Goal: Task Accomplishment & Management: Manage account settings

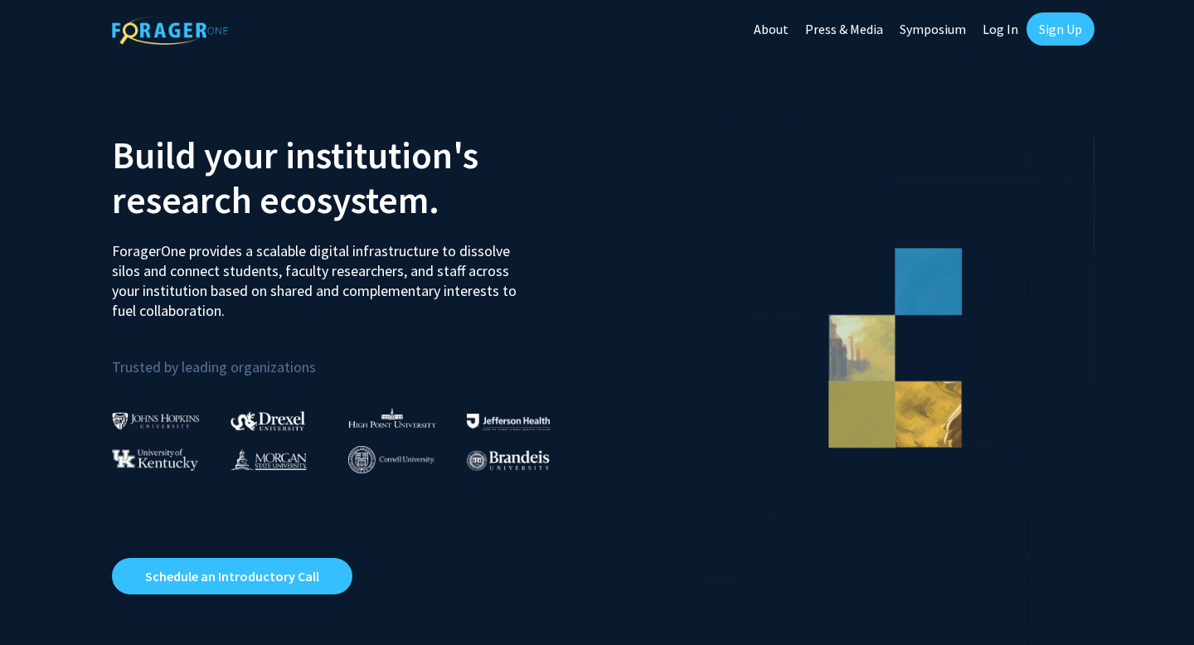
click at [1013, 29] on link "Log In" at bounding box center [1000, 29] width 52 height 58
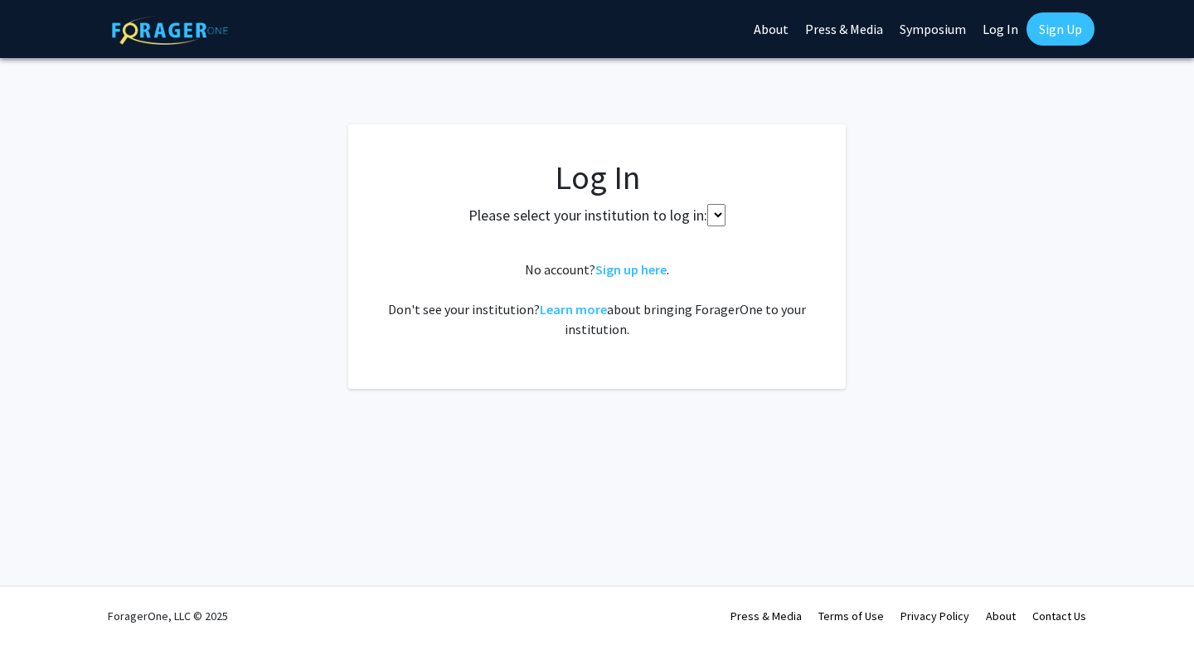
select select
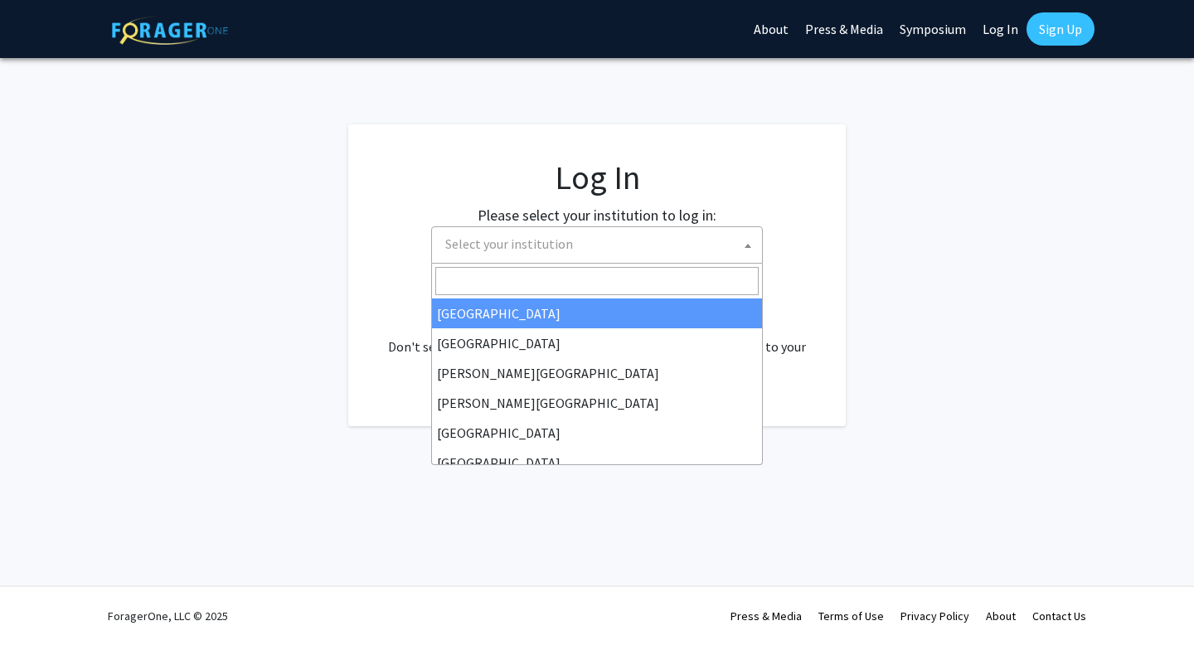
click at [537, 257] on span "Select your institution" at bounding box center [600, 244] width 323 height 34
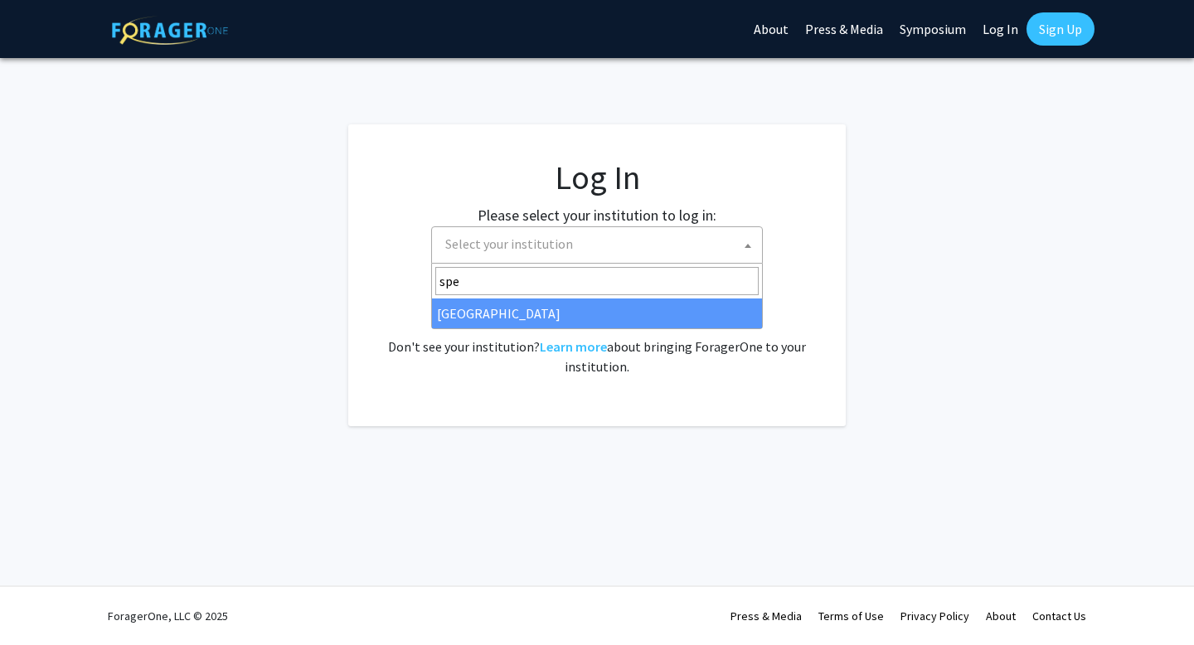
type input "spe"
select select "4"
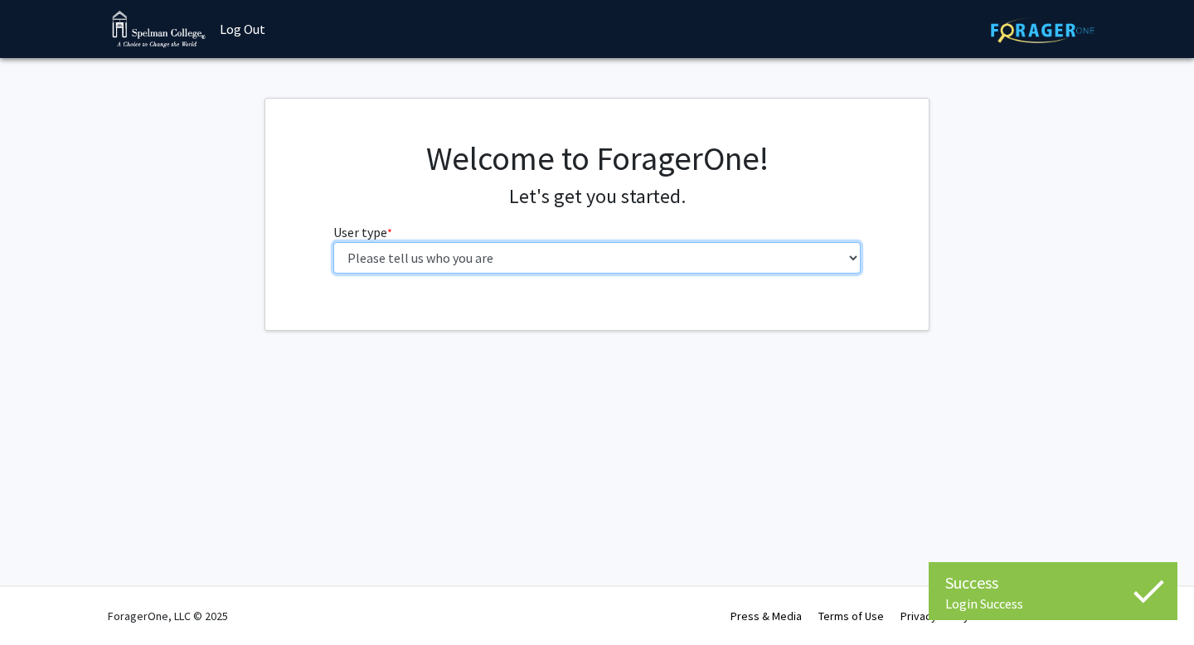
click at [755, 256] on select "Please tell us who you are Undergraduate Student Master's Student Doctoral Cand…" at bounding box center [597, 258] width 528 height 32
select select "1: undergrad"
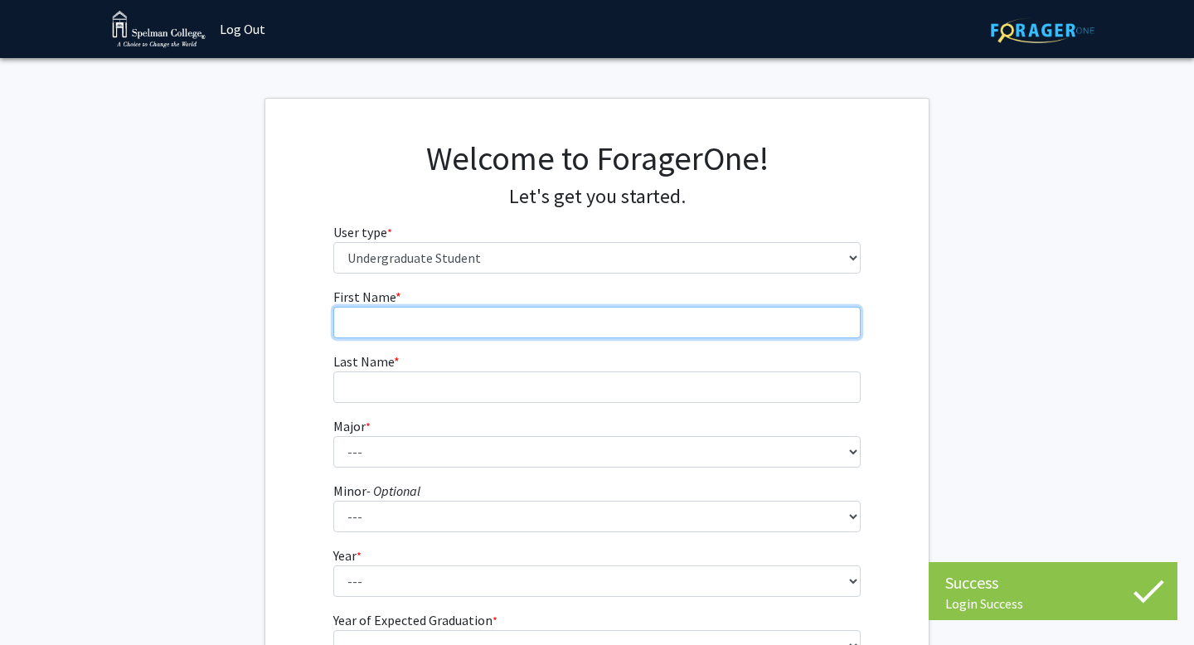
click at [697, 329] on input "First Name * required" at bounding box center [597, 323] width 528 height 32
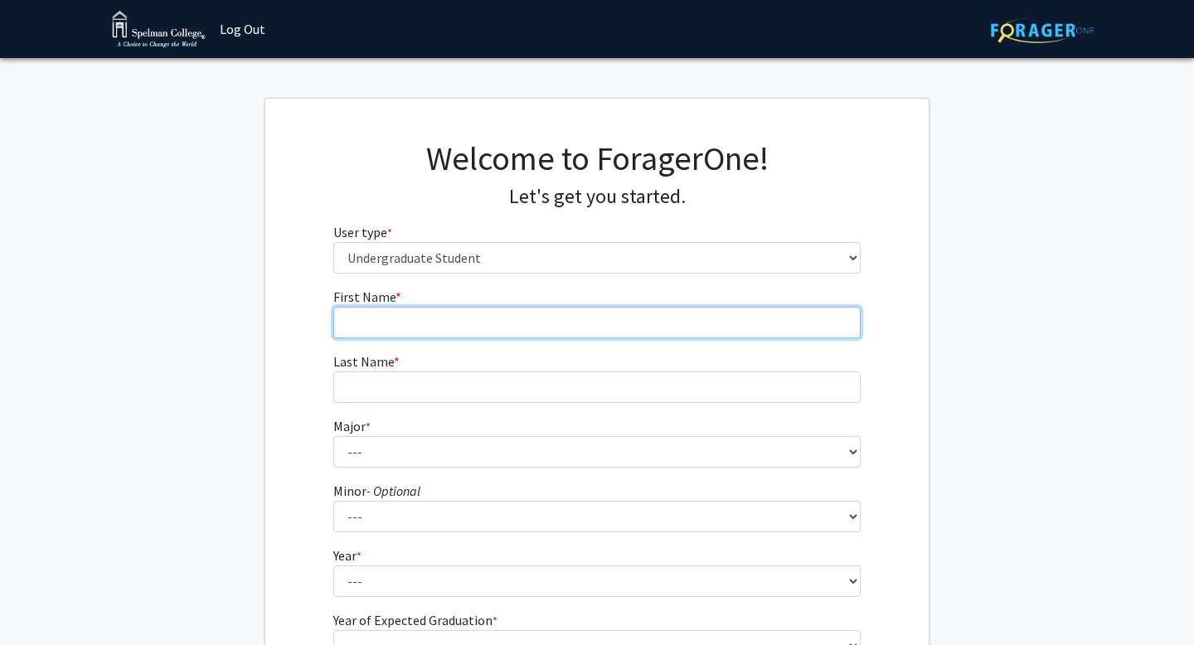
type input "[PERSON_NAME]"
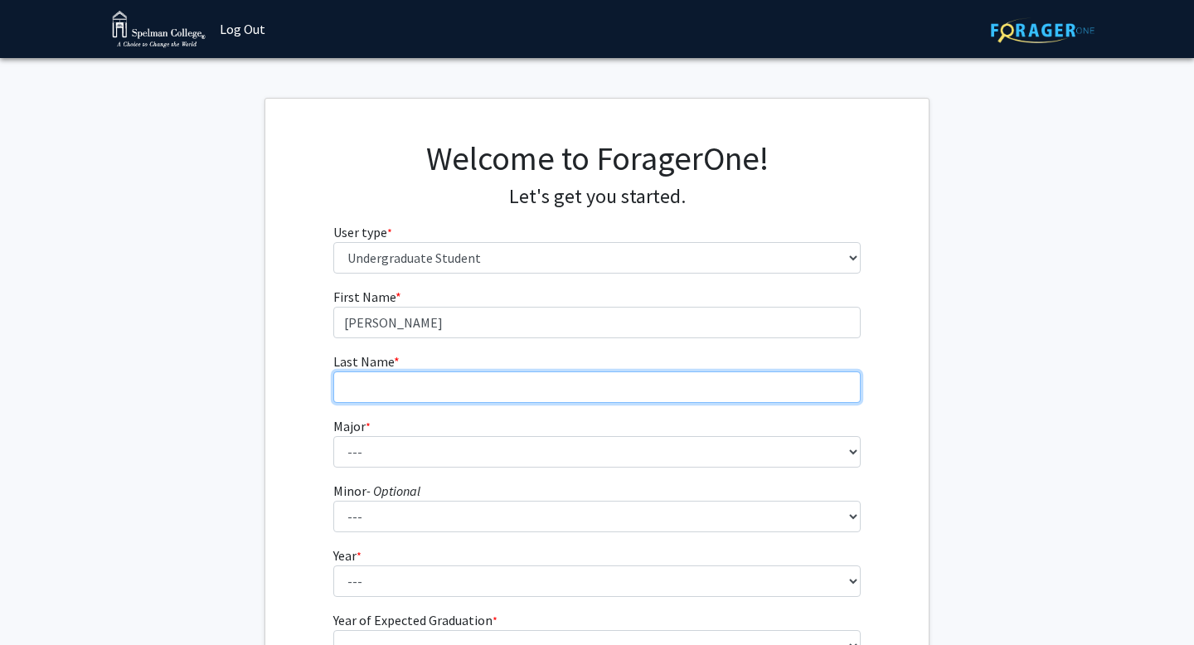
type input "[PERSON_NAME]"
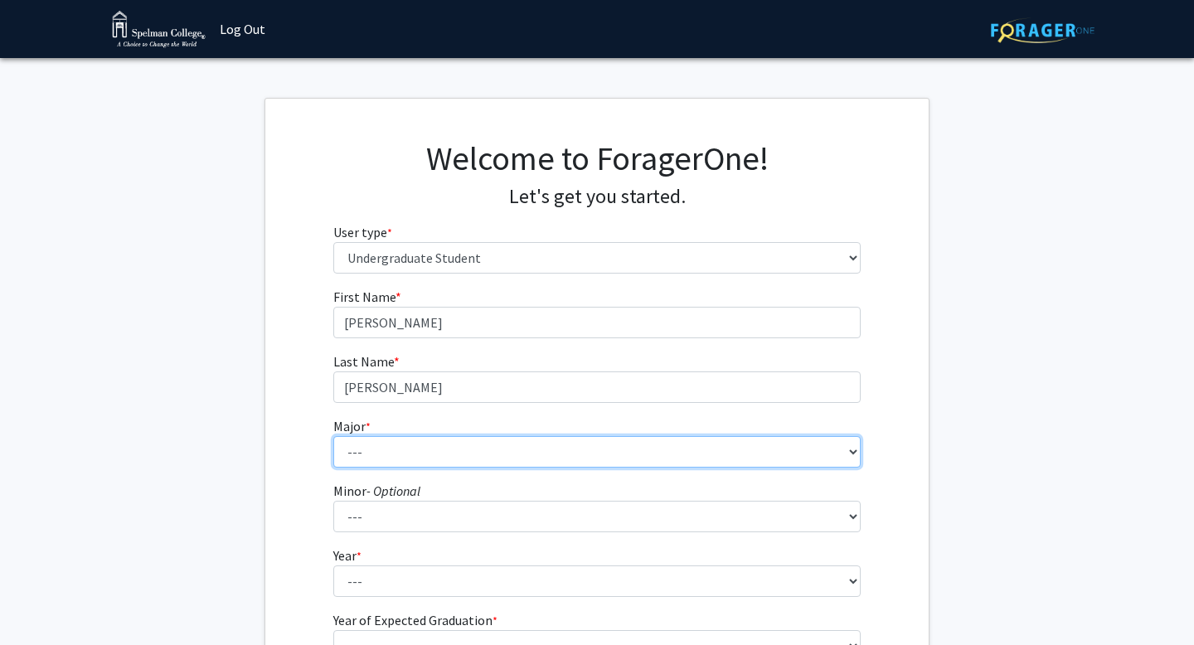
click at [465, 452] on select "--- Art Art History Biochemistry Biology Chemistry Comparative Women’s Studies …" at bounding box center [597, 452] width 528 height 32
select select "18: 264"
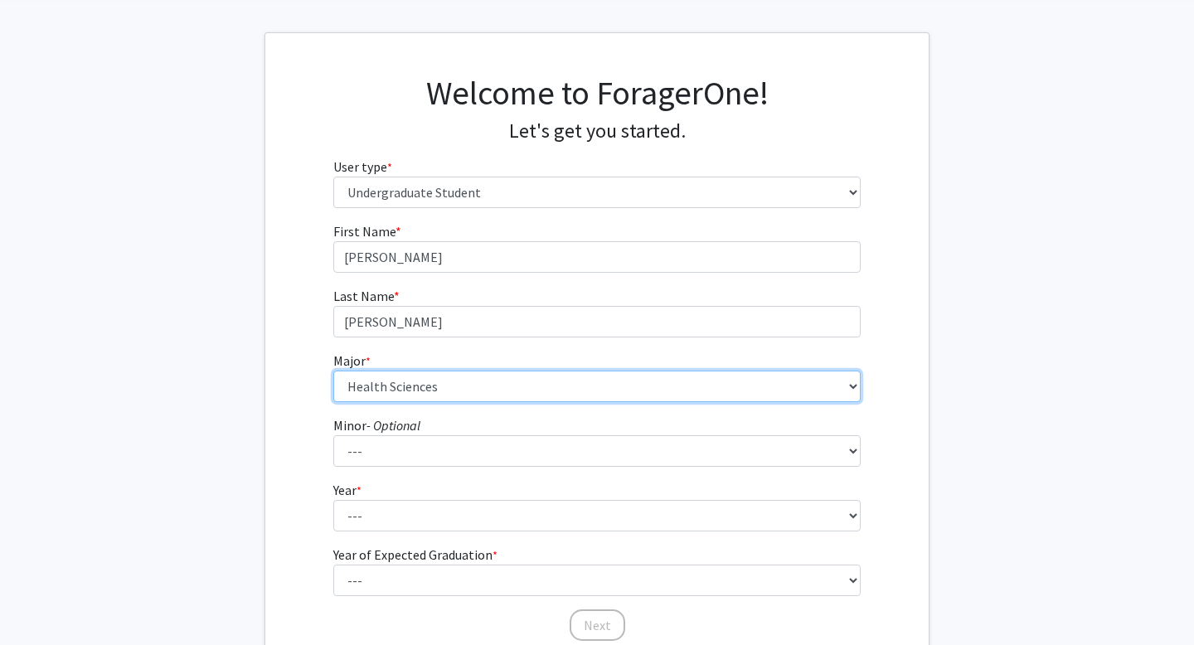
scroll to position [102, 0]
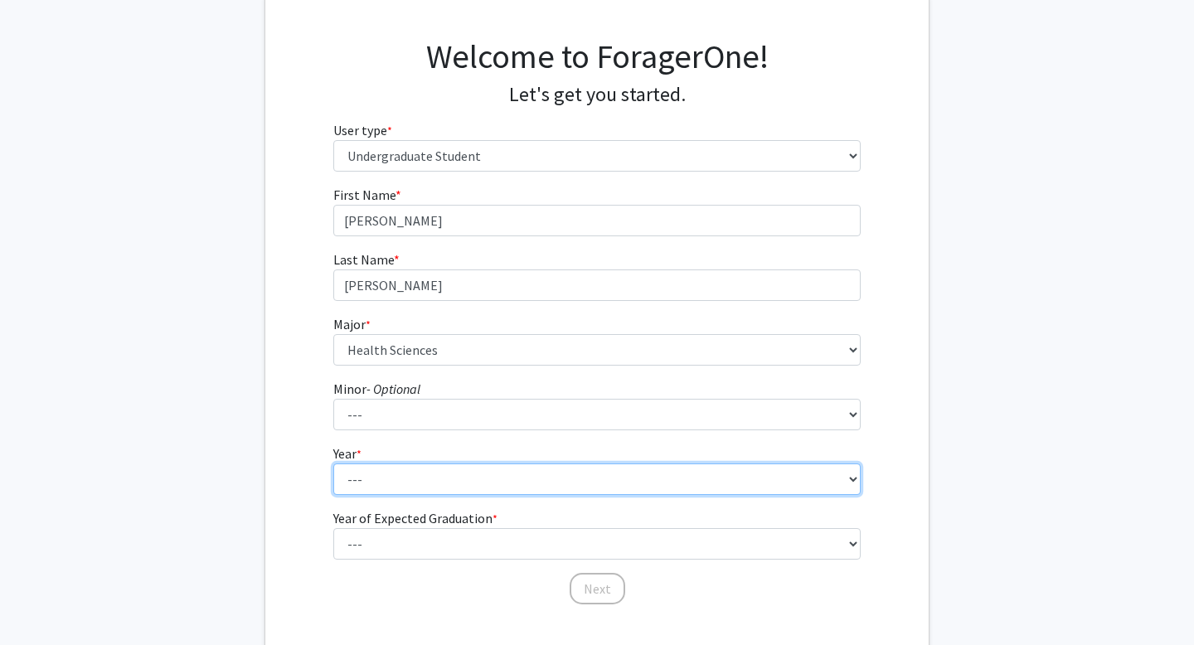
click at [395, 493] on select "--- First-year Sophomore Junior Senior Postbaccalaureate Certificate" at bounding box center [597, 480] width 528 height 32
select select "2: sophomore"
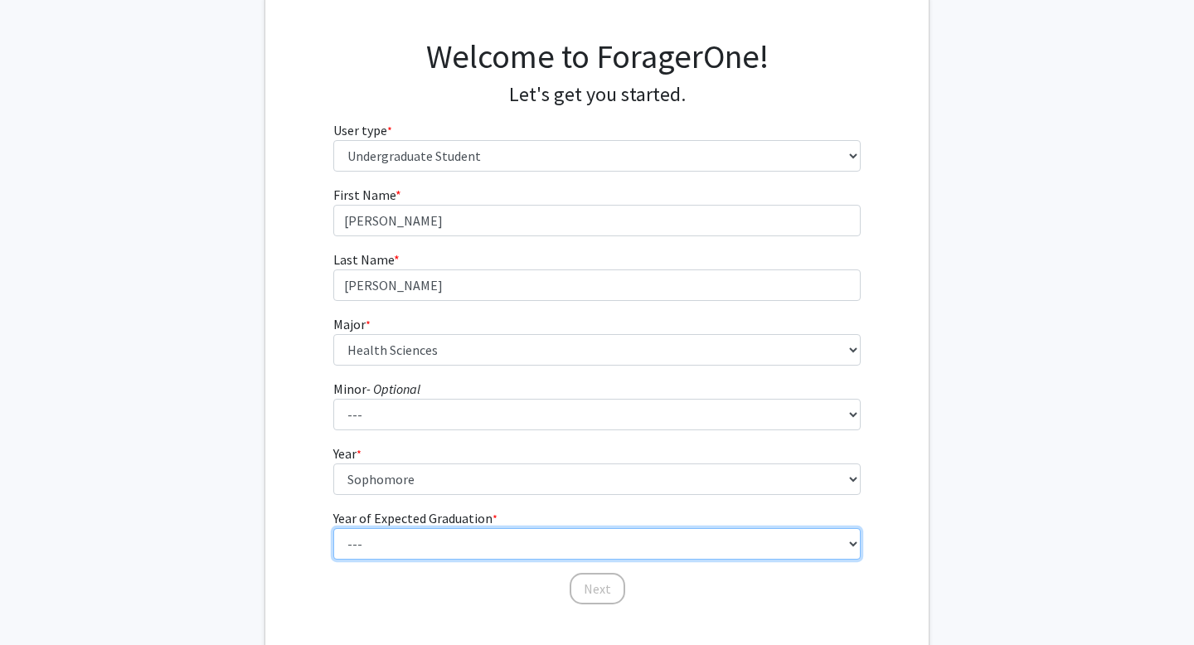
click at [420, 548] on select "--- 2025 2026 2027 2028 2029 2030 2031 2032 2033 2034" at bounding box center [597, 544] width 528 height 32
select select "4: 2028"
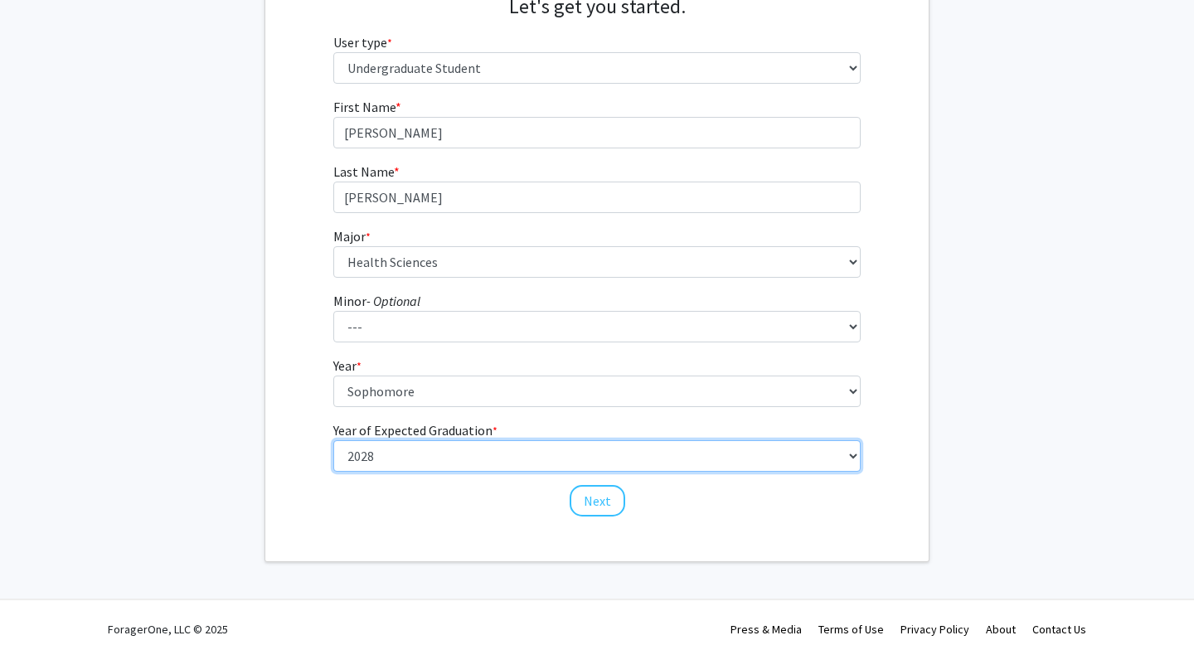
scroll to position [197, 0]
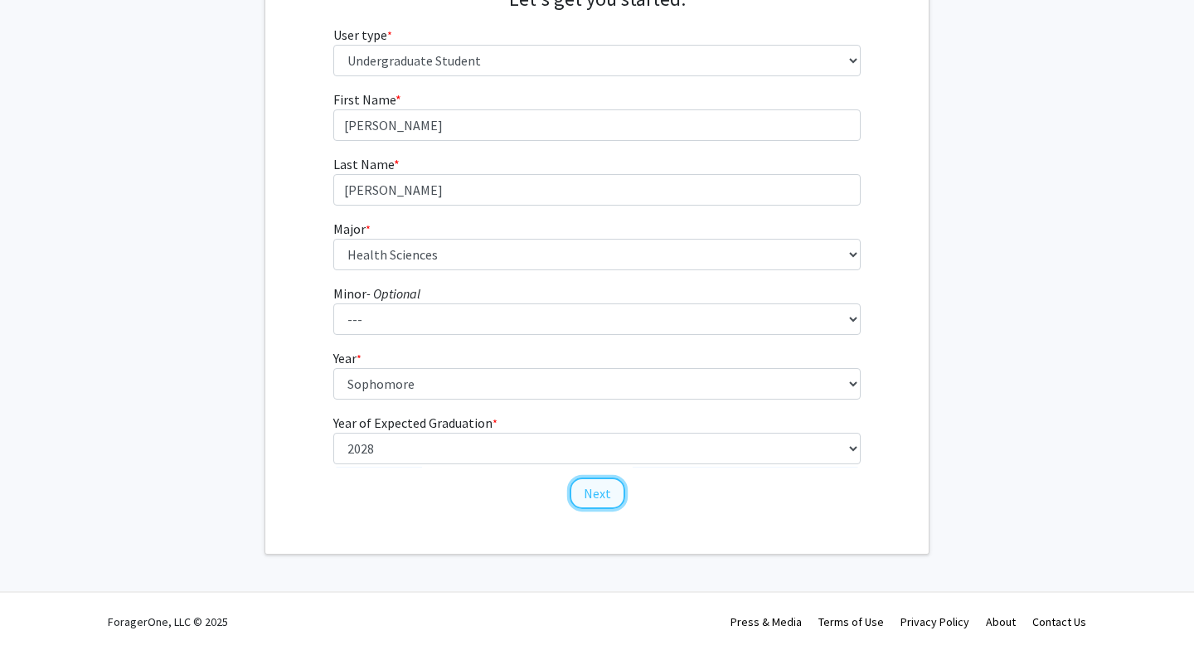
click at [603, 493] on button "Next" at bounding box center [598, 494] width 56 height 32
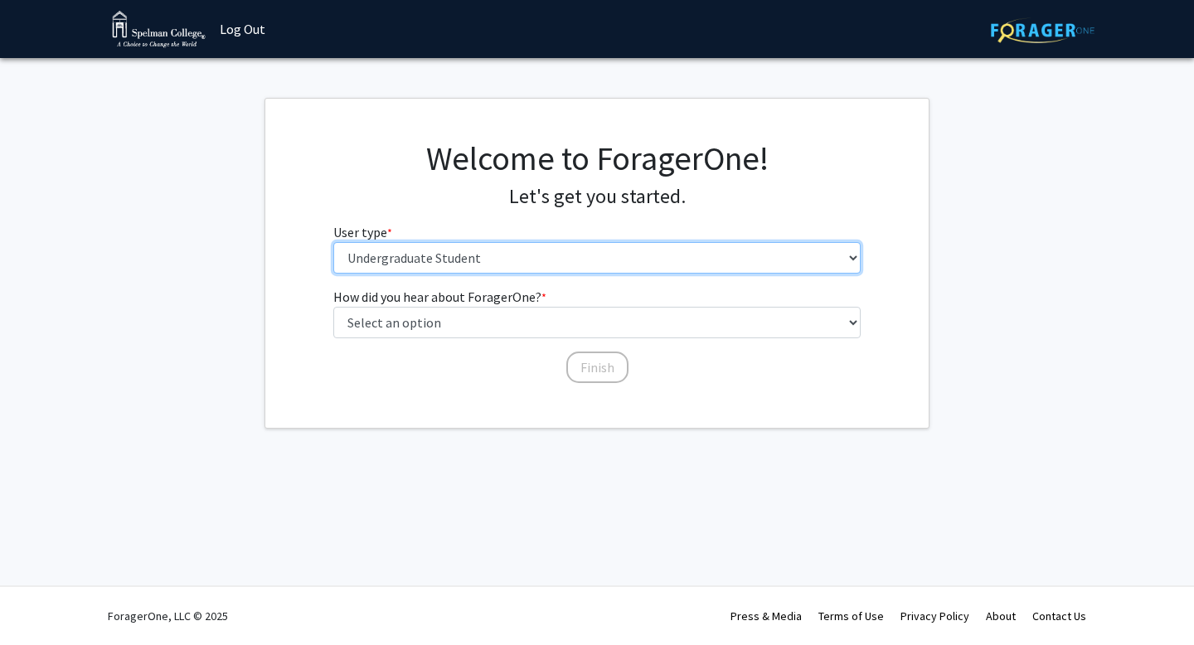
click at [580, 260] on select "Please tell us who you are Undergraduate Student Master's Student Doctoral Cand…" at bounding box center [597, 258] width 528 height 32
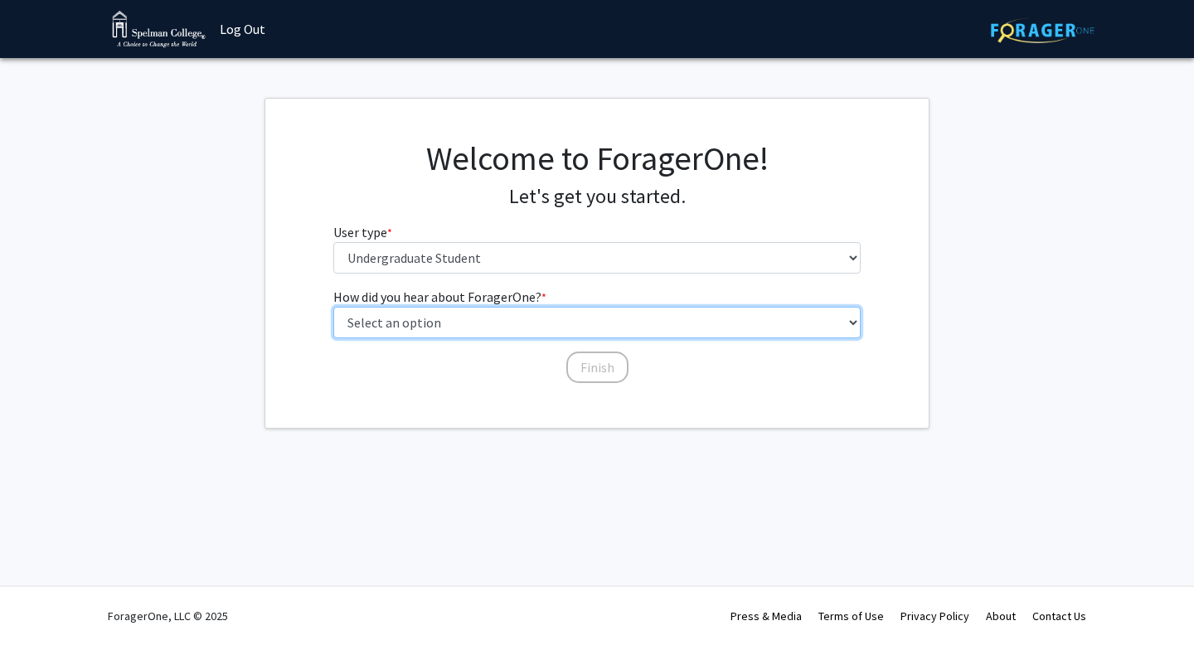
click at [445, 319] on select "Select an option Peer/student recommendation Faculty/staff recommendation Unive…" at bounding box center [597, 323] width 528 height 32
select select "2: faculty_recommendation"
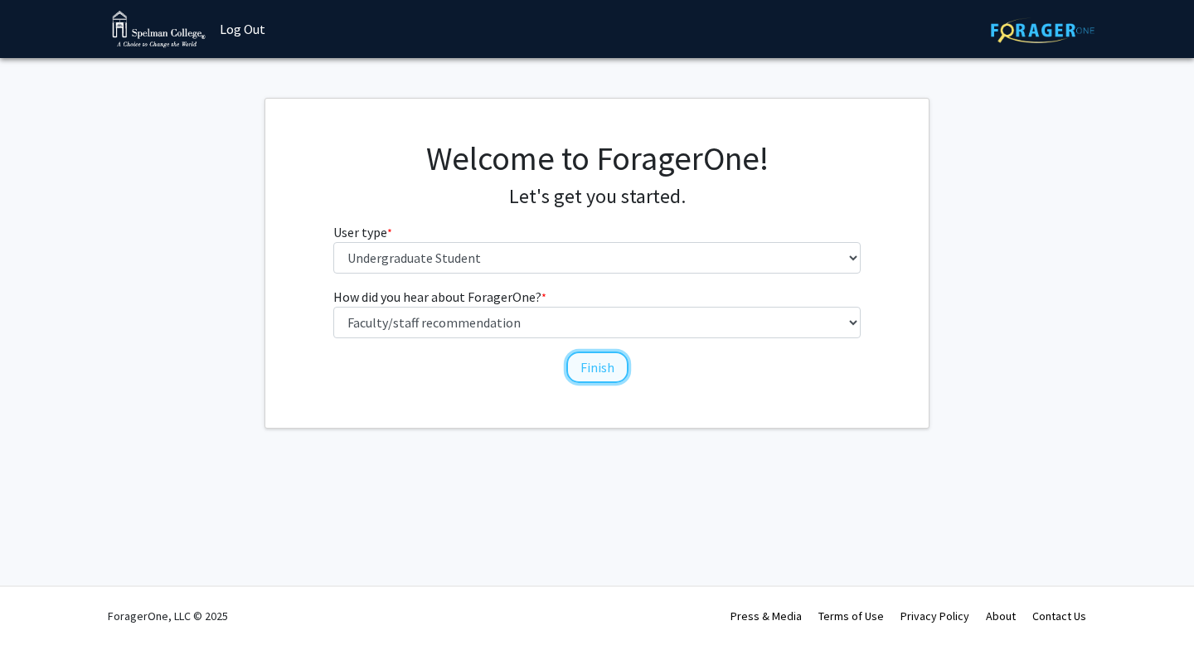
click at [597, 367] on button "Finish" at bounding box center [597, 368] width 62 height 32
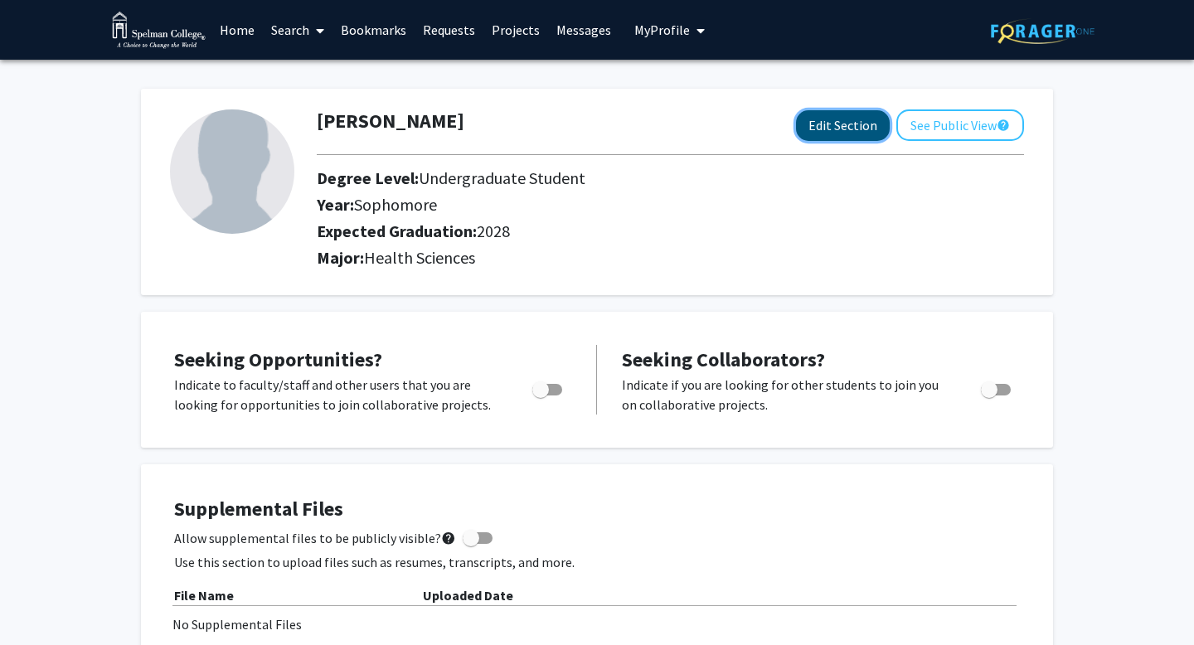
click at [828, 125] on button "Edit Section" at bounding box center [843, 125] width 94 height 31
select select "sophomore"
select select "2028"
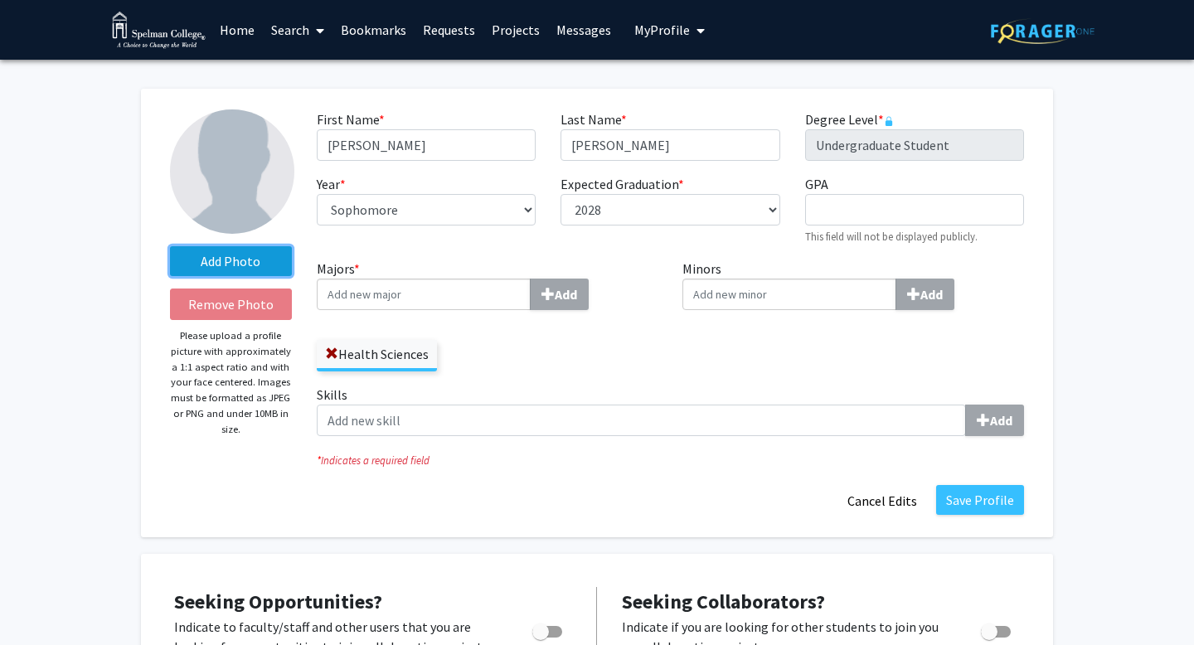
click at [253, 262] on label "Add Photo" at bounding box center [231, 261] width 122 height 30
click at [0, 0] on input "Add Photo" at bounding box center [0, 0] width 0 height 0
click at [219, 251] on label "Add Photo" at bounding box center [231, 261] width 122 height 30
click at [0, 0] on input "Add Photo" at bounding box center [0, 0] width 0 height 0
click at [1052, 585] on div "File is not an image (.png, .jpeg)" at bounding box center [1041, 595] width 216 height 33
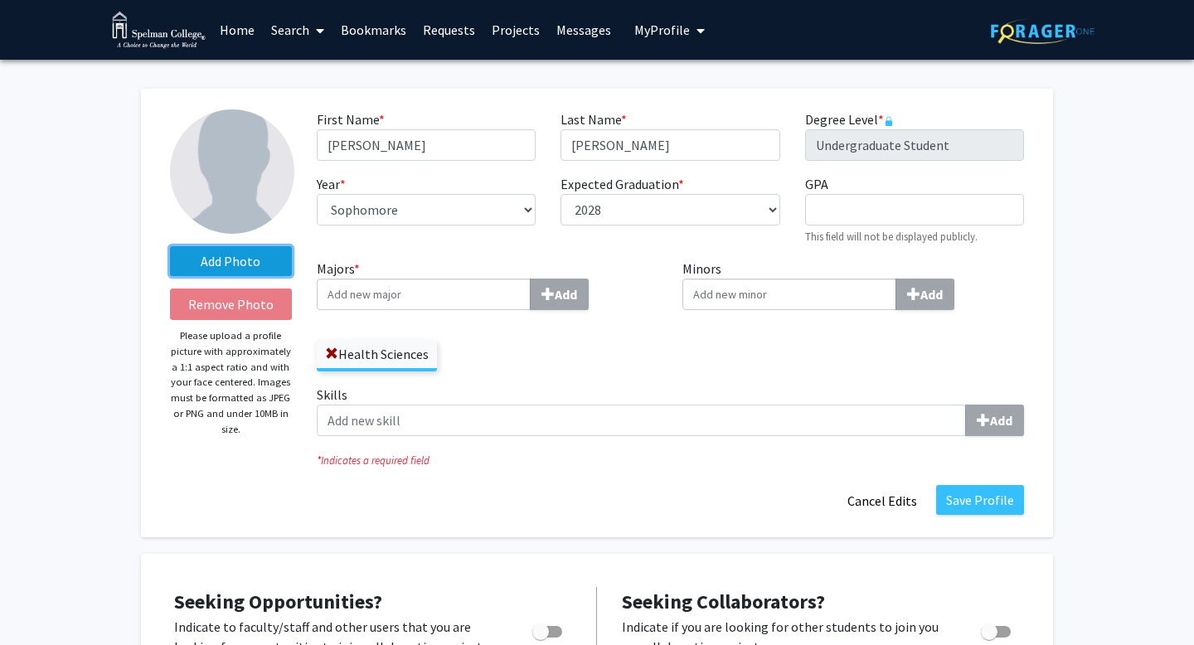
click at [226, 254] on label "Add Photo" at bounding box center [231, 261] width 122 height 30
click at [0, 0] on input "Add Photo" at bounding box center [0, 0] width 0 height 0
click at [225, 268] on label "Add Photo" at bounding box center [231, 261] width 122 height 30
click at [0, 0] on input "Add Photo" at bounding box center [0, 0] width 0 height 0
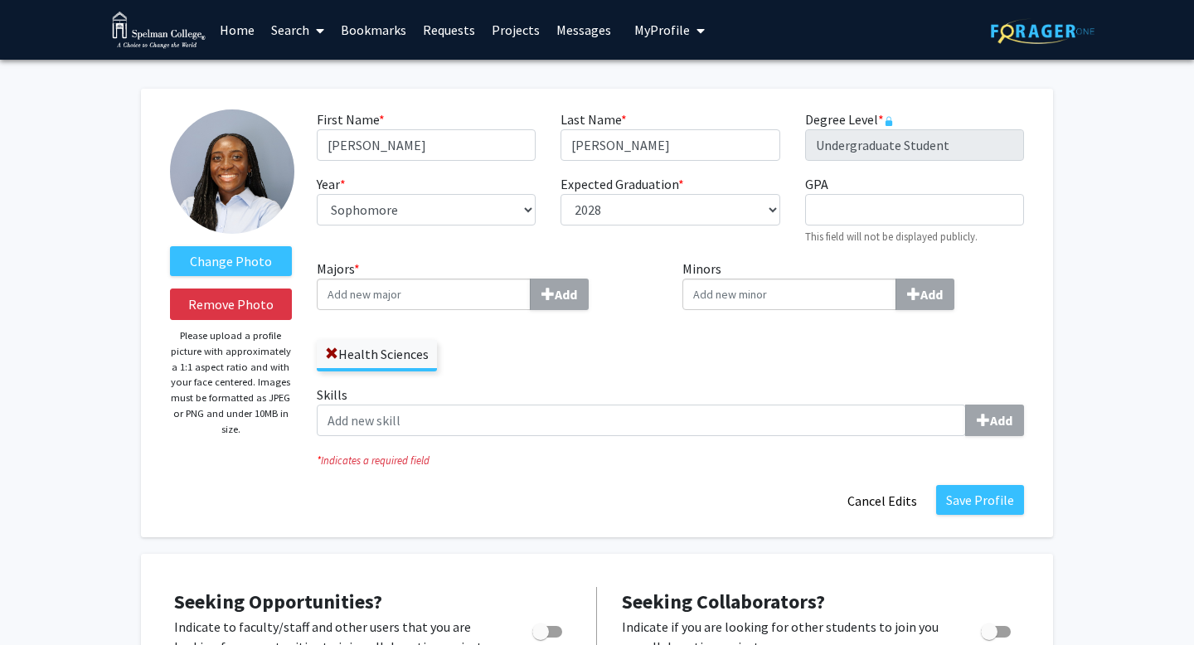
click at [531, 290] on input "Minors Add" at bounding box center [424, 295] width 214 height 32
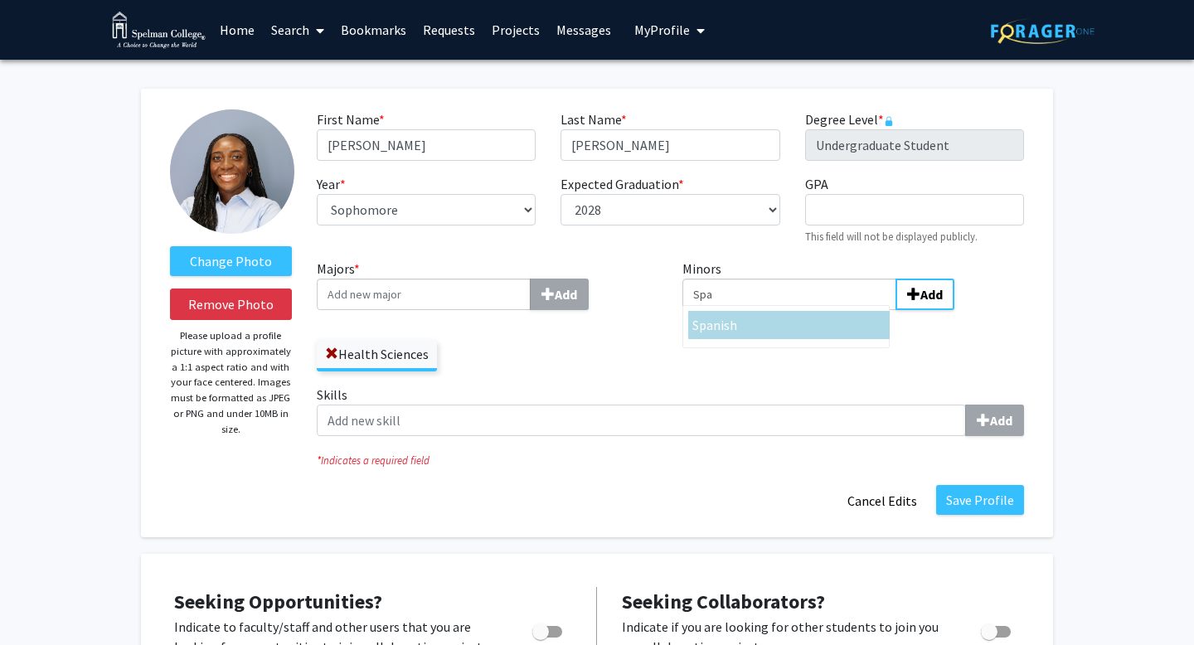
type input "Spa"
click at [789, 323] on div "Spa nish" at bounding box center [788, 325] width 193 height 20
click at [789, 310] on input "Spa" at bounding box center [790, 295] width 214 height 32
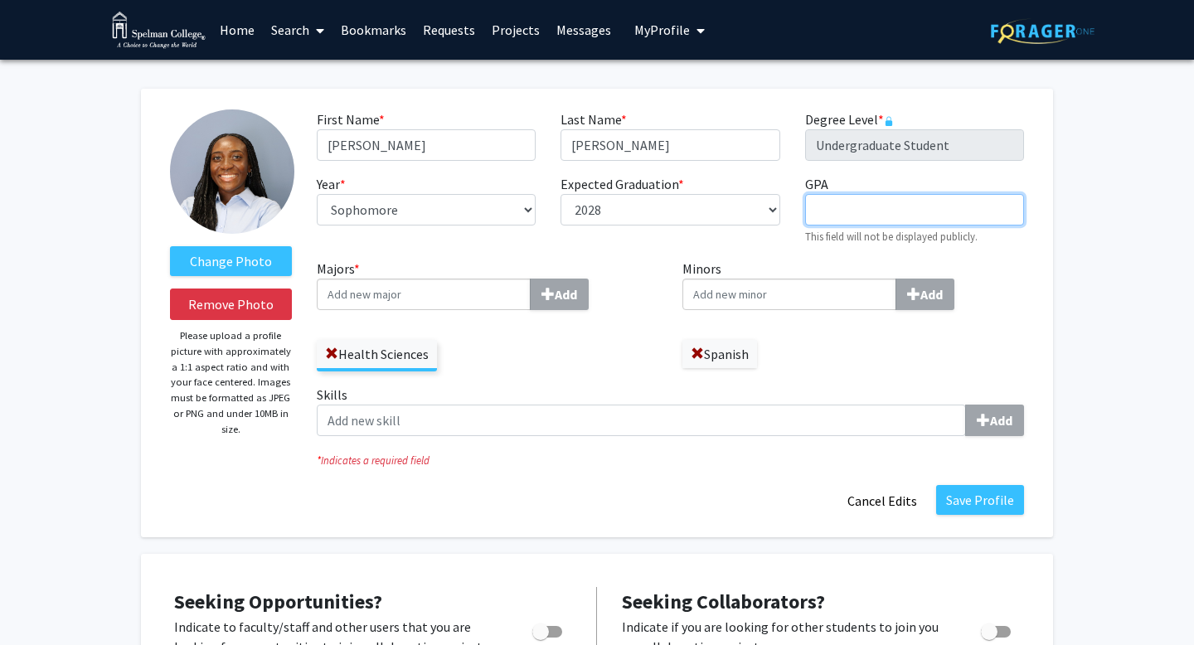
click at [869, 203] on input "GPA required" at bounding box center [914, 210] width 219 height 32
type input "3.87"
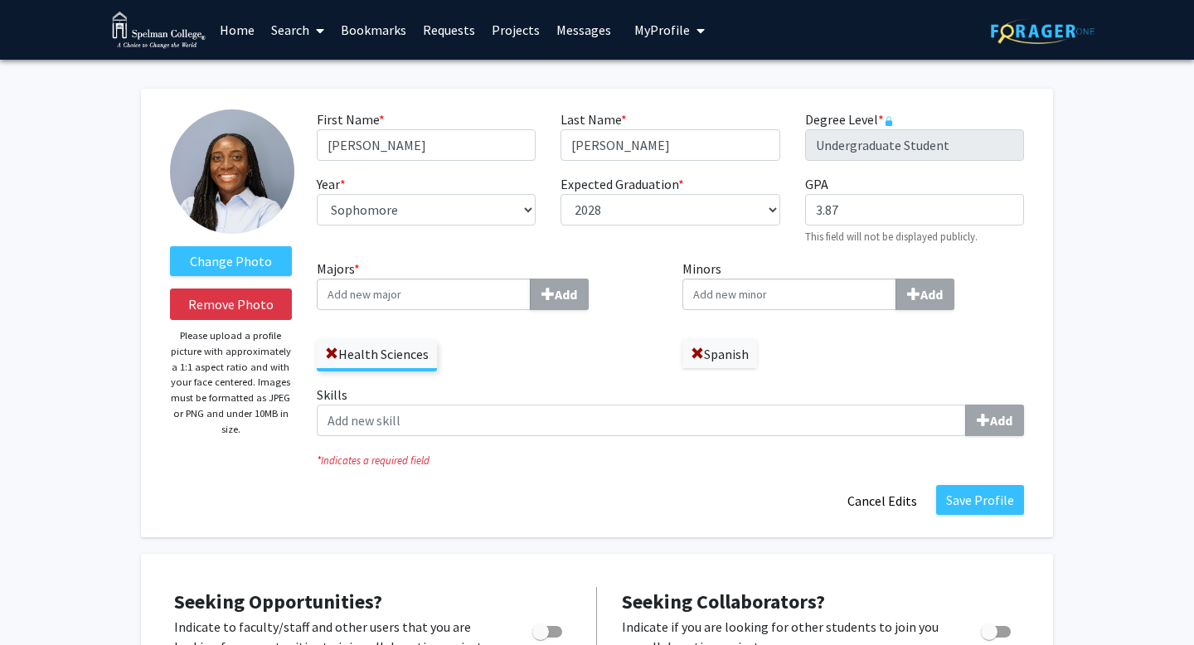
click at [974, 501] on button "Save Profile" at bounding box center [980, 500] width 88 height 30
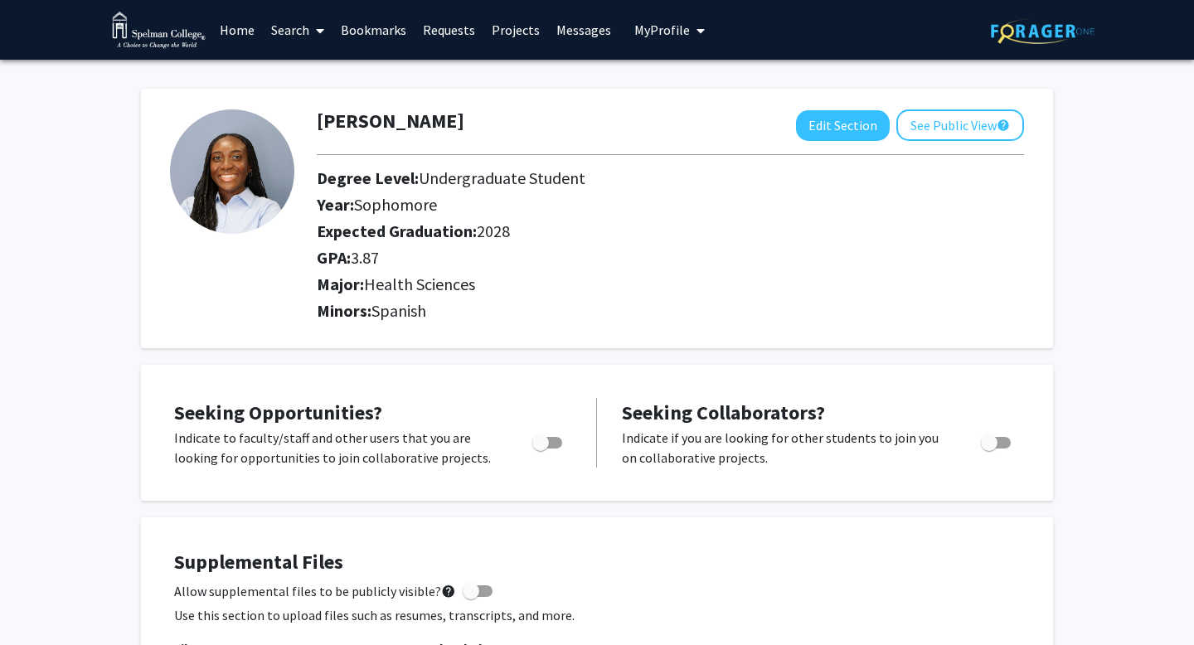
click at [547, 446] on span "Toggle" at bounding box center [540, 443] width 17 height 17
click at [541, 449] on input "Are you actively seeking opportunities?" at bounding box center [540, 449] width 1 height 1
checkbox input "true"
click at [989, 440] on span "Toggle" at bounding box center [989, 443] width 17 height 17
click at [989, 449] on input "Would you like to receive other student requests to work with you?" at bounding box center [989, 449] width 1 height 1
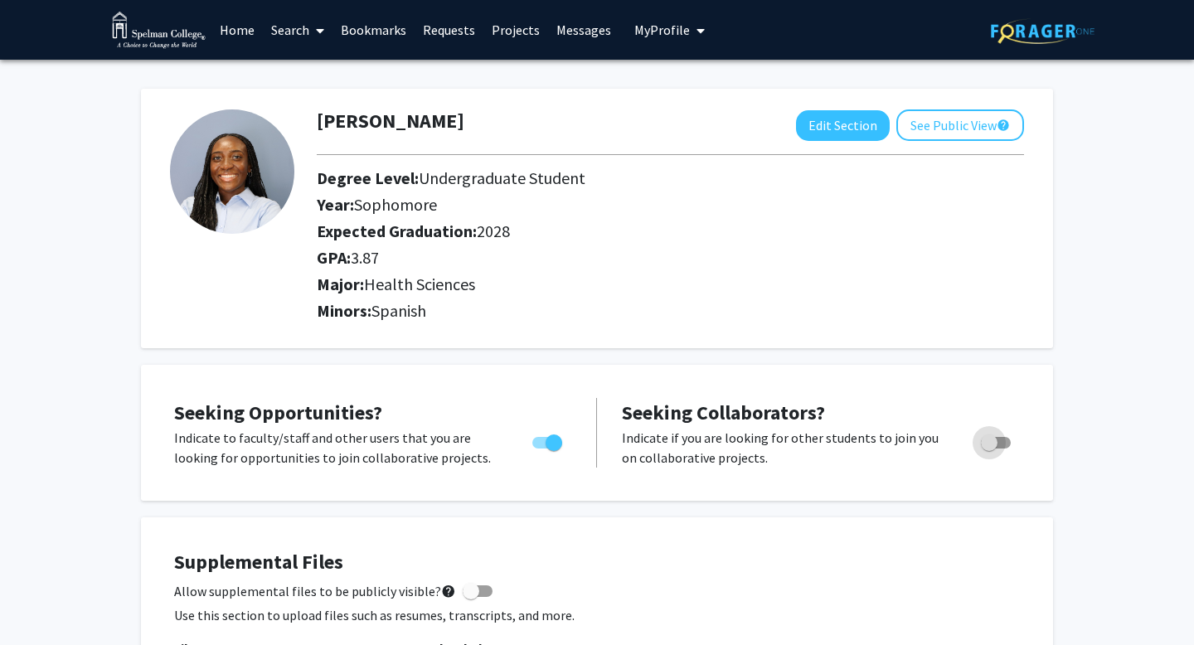
checkbox input "true"
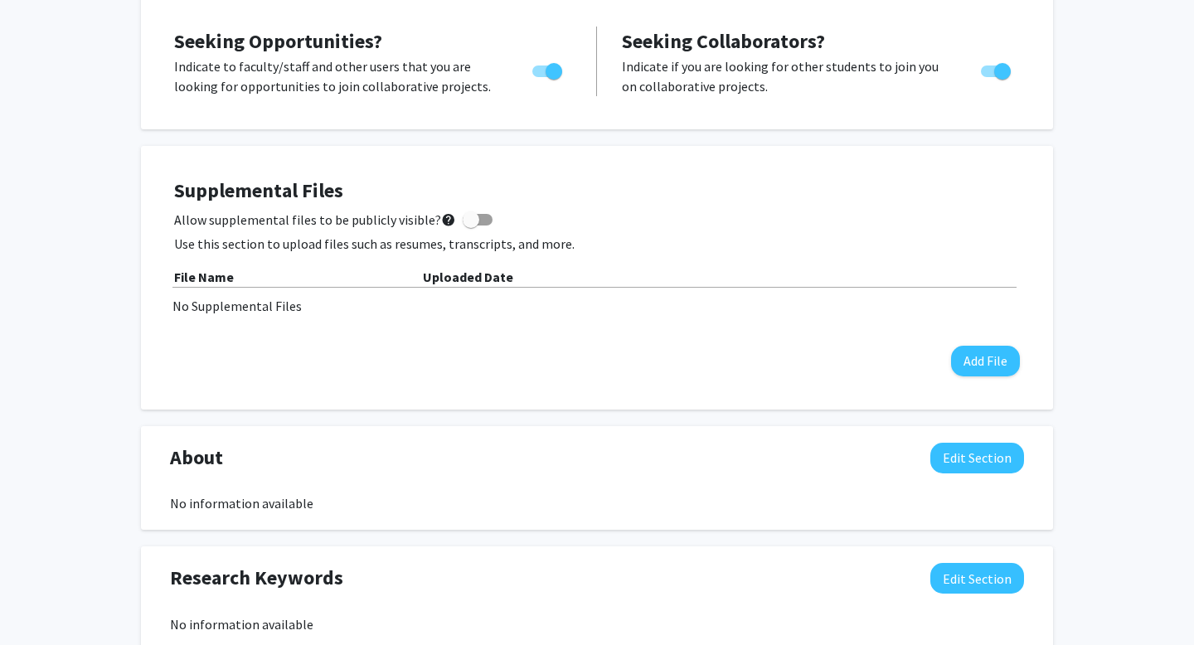
scroll to position [367, 0]
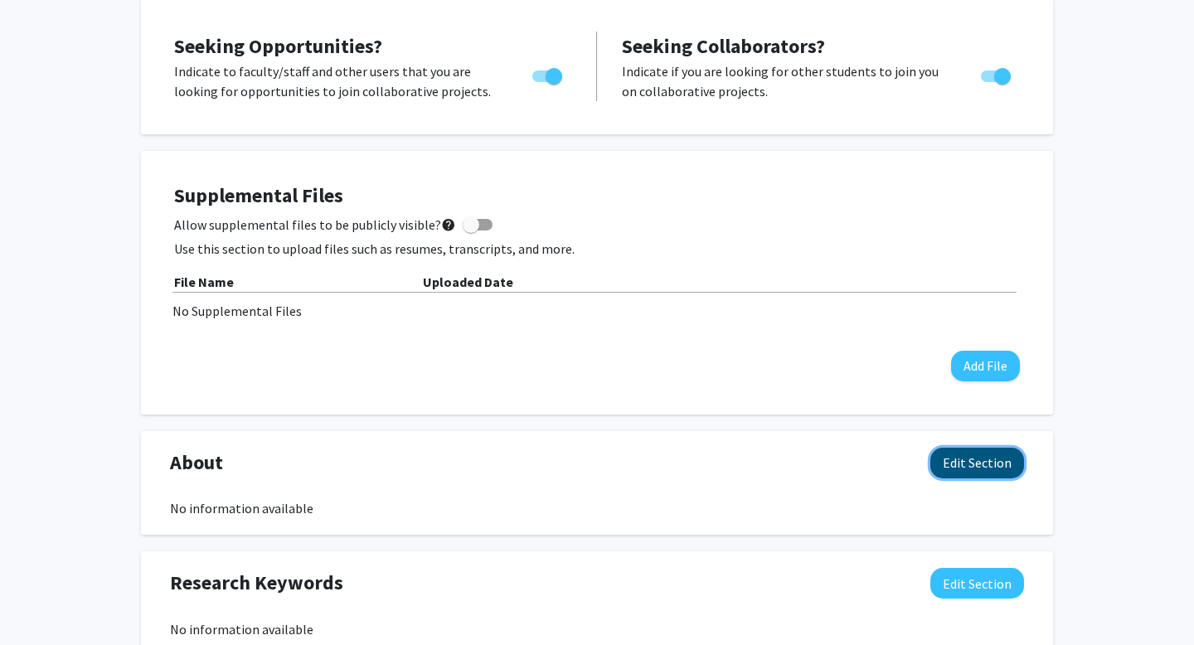
click at [982, 462] on button "Edit Section" at bounding box center [977, 463] width 94 height 31
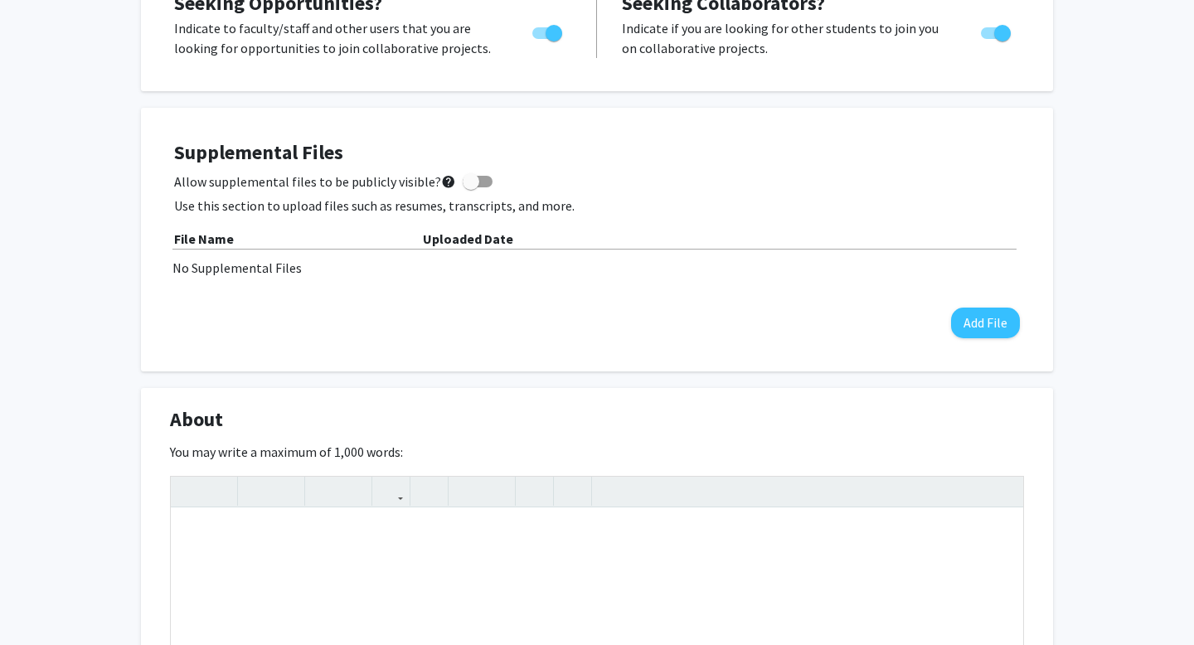
scroll to position [473, 0]
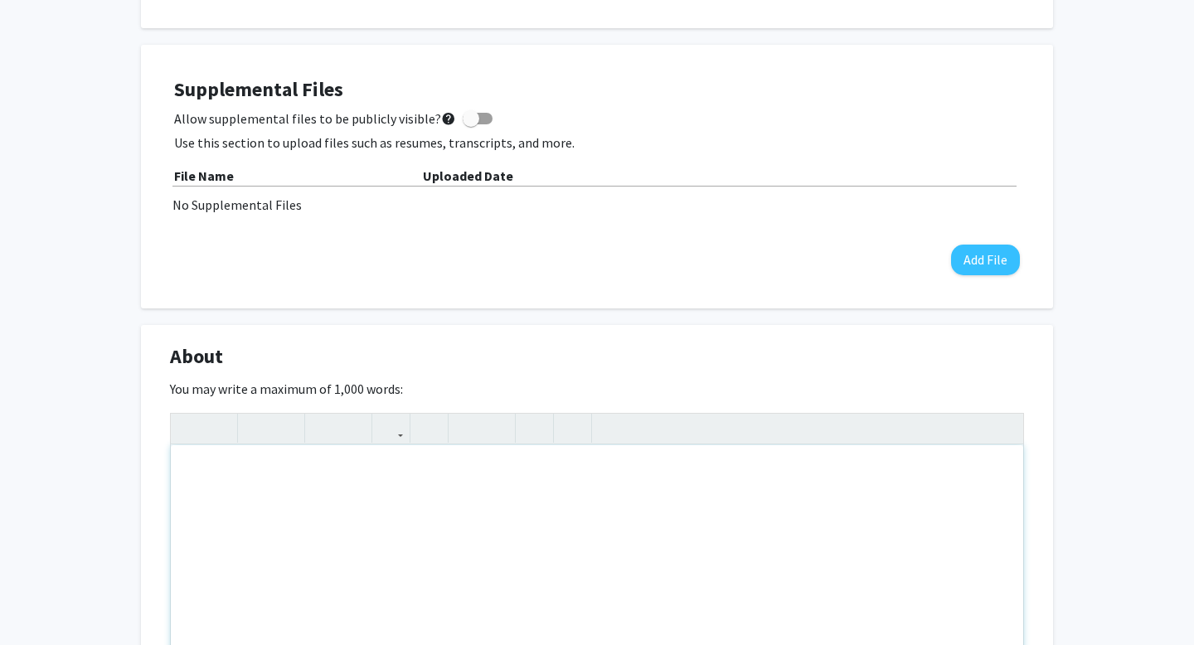
click at [385, 474] on div "Note to users with screen readers: Please deactivate our accessibility plugin f…" at bounding box center [597, 569] width 853 height 249
click at [581, 474] on div "I am a sophomore in Health Science major on the pre-dentistry track" at bounding box center [597, 569] width 853 height 249
click at [566, 475] on div "I am a sophomore Health Science major on the pre-dentistry track" at bounding box center [597, 569] width 853 height 249
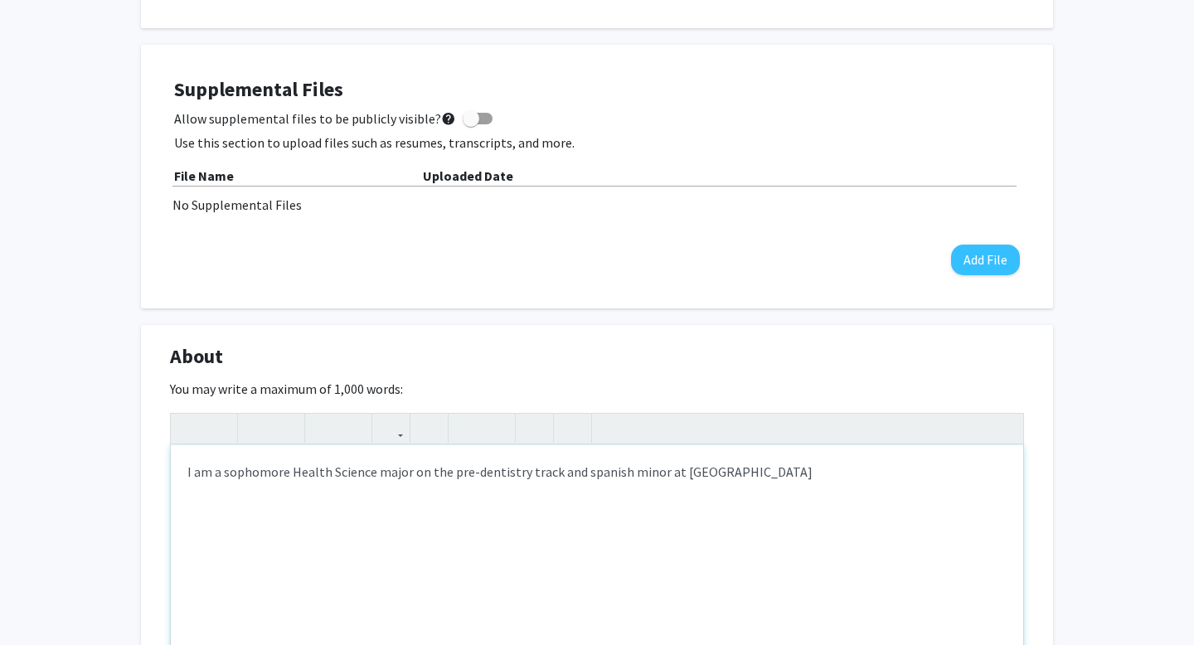
type textarea "I am a sophomore Health Science major on the pre-dentistry track and spanish mi…"
click at [787, 474] on div "I am a sophomore Health Science major on the pre-dentistry track and Spanish mi…" at bounding box center [597, 569] width 853 height 249
click at [1048, 468] on div "About Edit Section You may write a maximum of 1,000 words: I am a sophomore Hea…" at bounding box center [597, 558] width 912 height 466
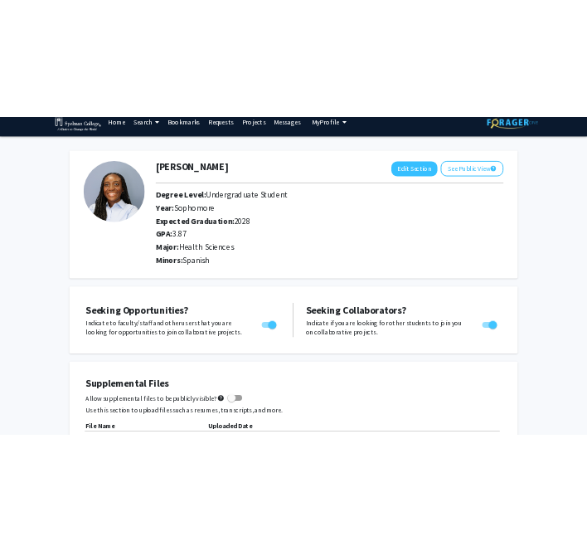
scroll to position [0, 0]
